Goal: Transaction & Acquisition: Subscribe to service/newsletter

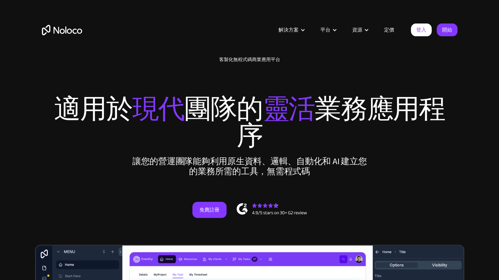
click at [463, 84] on div "新功能：將 Noloco 連接至 Stripe 客製化無程式碼商業應用平台 適用於 現代 團隊的 靈活 業務應用程序 讓您的營運團隊能夠利用原生資料、邏輯、自…" at bounding box center [249, 143] width 429 height 187
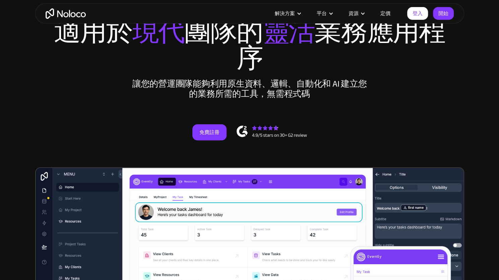
scroll to position [67, 0]
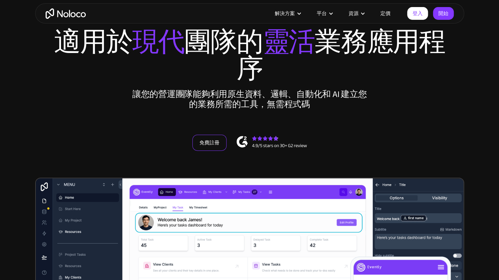
click at [207, 141] on font "免費註冊" at bounding box center [209, 142] width 20 height 9
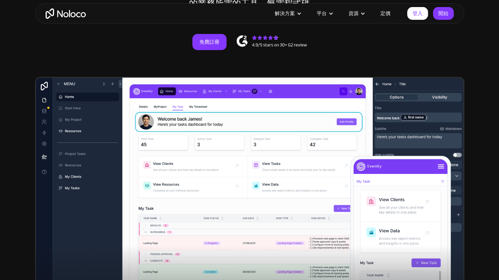
scroll to position [0, 0]
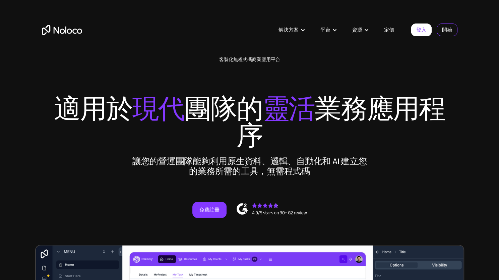
click at [449, 27] on font "開始" at bounding box center [447, 29] width 10 height 9
click at [442, 28] on font "開始" at bounding box center [447, 29] width 10 height 9
click at [446, 30] on font "開始" at bounding box center [447, 29] width 10 height 9
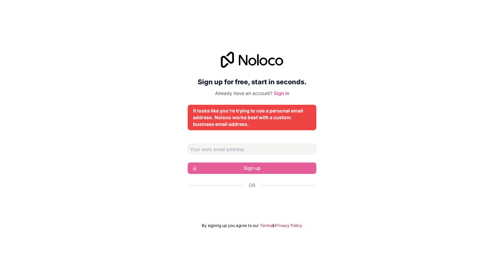
click at [219, 116] on div "It looks like you're trying to use a personal email address. Noloco works best …" at bounding box center [252, 117] width 118 height 20
drag, startPoint x: 237, startPoint y: 60, endPoint x: 294, endPoint y: 61, distance: 57.7
click at [294, 61] on div at bounding box center [252, 60] width 129 height 16
click at [254, 150] on input "Email address" at bounding box center [252, 148] width 129 height 11
type input "[EMAIL_ADDRESS][DOMAIN_NAME]"
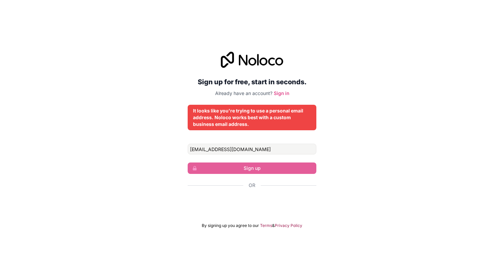
drag, startPoint x: 367, startPoint y: 172, endPoint x: 353, endPoint y: 174, distance: 14.6
click at [367, 172] on div "Sign up for free, start in seconds. Already have an account? Sign in It looks l…" at bounding box center [252, 139] width 504 height 195
drag, startPoint x: 241, startPoint y: 152, endPoint x: 196, endPoint y: 165, distance: 47.3
click at [171, 152] on div "Sign up for free, start in seconds. Already have an account? Sign in It looks l…" at bounding box center [252, 139] width 504 height 195
click at [254, 61] on icon at bounding box center [252, 60] width 62 height 16
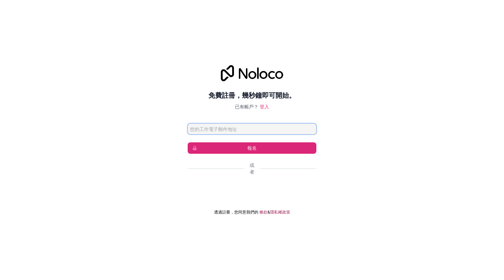
drag, startPoint x: 217, startPoint y: 127, endPoint x: 218, endPoint y: 136, distance: 9.1
click at [217, 127] on input "電子郵件" at bounding box center [252, 128] width 129 height 11
paste input "[EMAIL_ADDRESS][DOMAIN_NAME]"
type input "[EMAIL_ADDRESS][DOMAIN_NAME]"
click at [339, 157] on div "免費註冊，幾秒鐘即可開始。 已有帳戶？ 登入 evesu@e-mail.com 報名 或者 透過註冊，您同意我們的 條款 & 隱私權政策" at bounding box center [252, 140] width 504 height 168
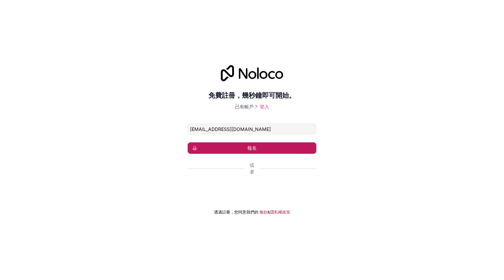
click at [244, 147] on button "報名" at bounding box center [252, 147] width 129 height 11
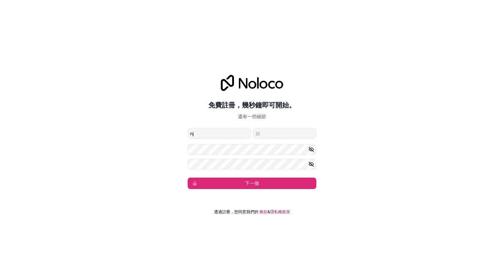
type input "n"
